Goal: Task Accomplishment & Management: Manage account settings

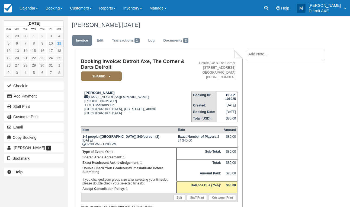
scroll to position [68, 0]
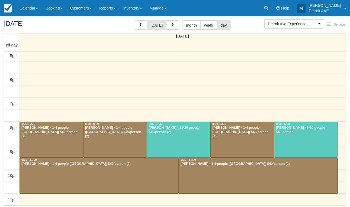
scroll to position [29, 0]
click at [230, 143] on div at bounding box center [242, 140] width 63 height 36
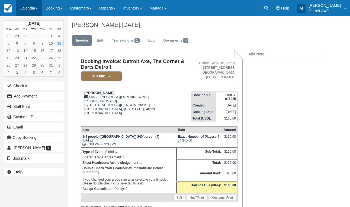
click at [36, 9] on link "Calendar" at bounding box center [29, 8] width 26 height 16
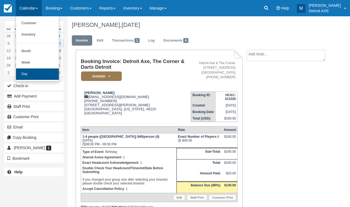
click at [46, 72] on link "Day" at bounding box center [37, 73] width 43 height 11
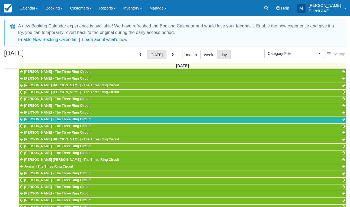
select select
